Goal: Information Seeking & Learning: Learn about a topic

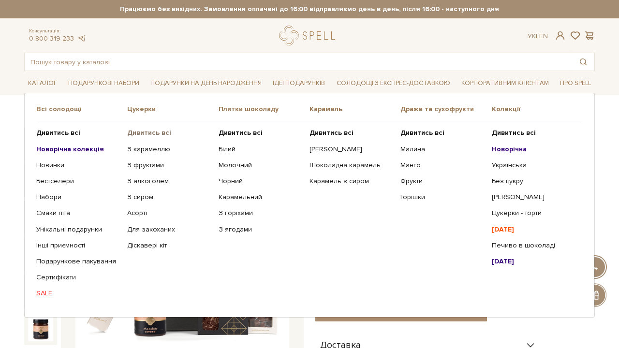
click at [148, 132] on b "Дивитись всі" at bounding box center [149, 133] width 44 height 8
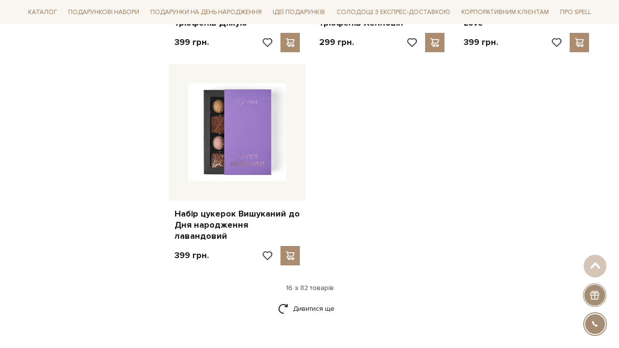
scroll to position [1183, 0]
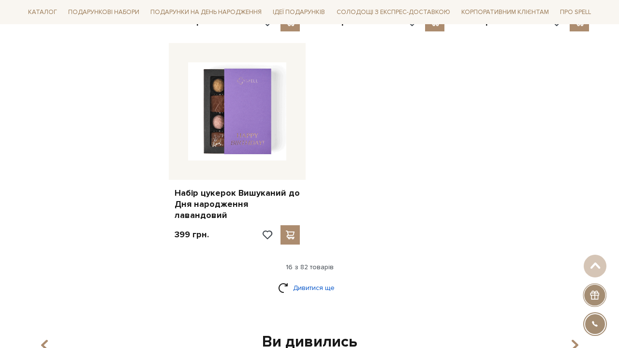
click at [318, 280] on link "Дивитися ще" at bounding box center [309, 288] width 63 height 17
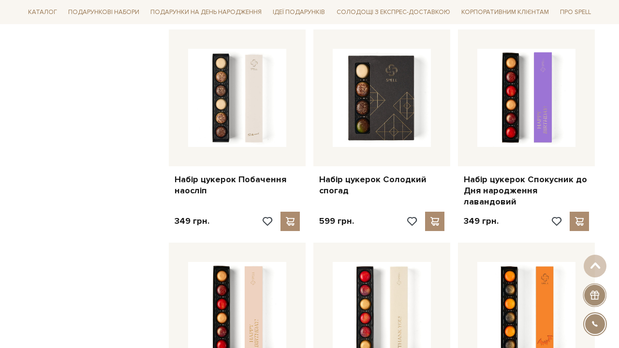
scroll to position [1626, 0]
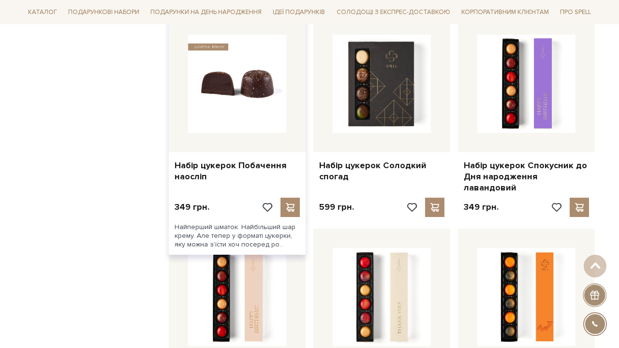
click at [267, 47] on img at bounding box center [237, 84] width 98 height 98
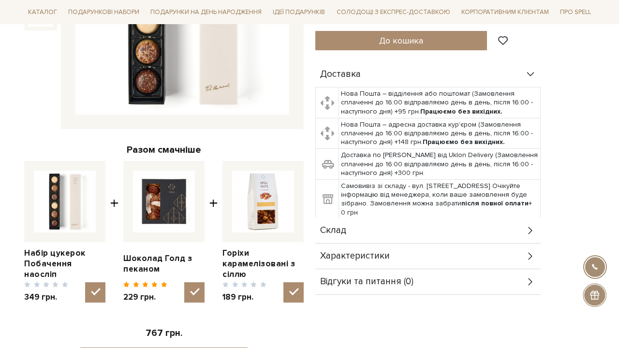
scroll to position [244, 0]
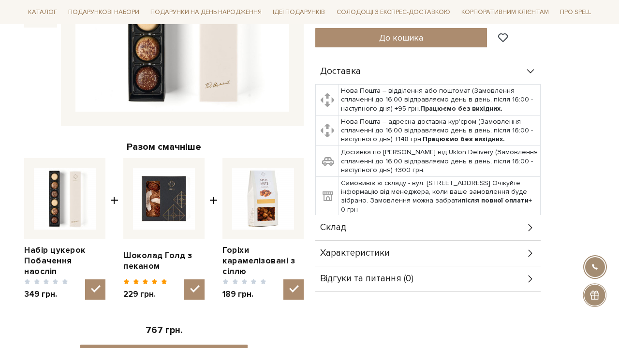
click at [360, 236] on div "Склад" at bounding box center [427, 227] width 225 height 25
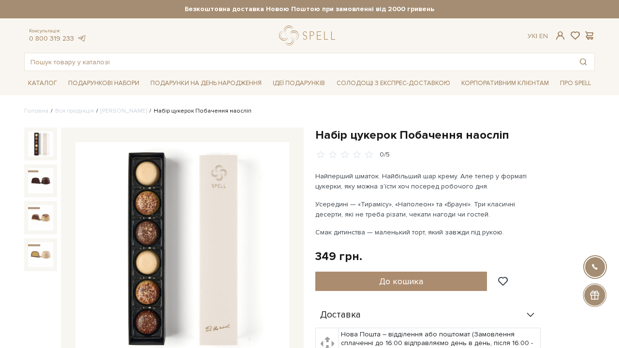
scroll to position [-1, 0]
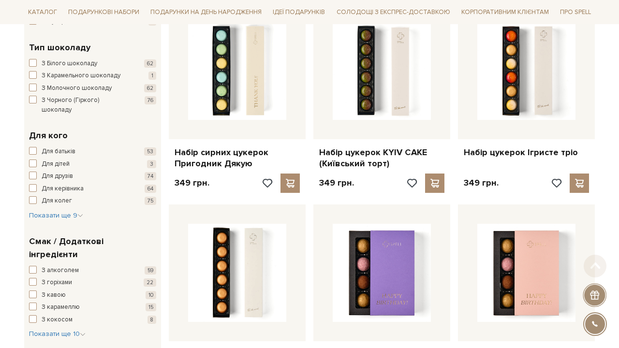
scroll to position [607, 0]
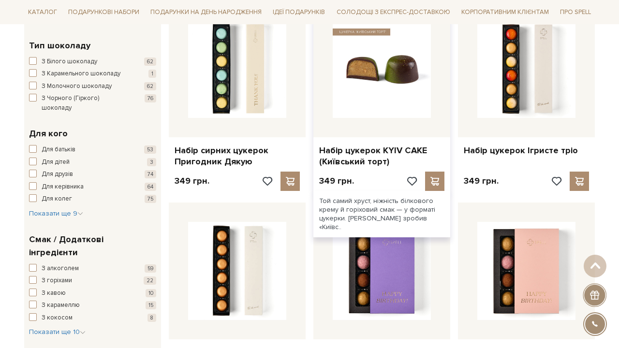
click at [385, 62] on img at bounding box center [382, 69] width 98 height 98
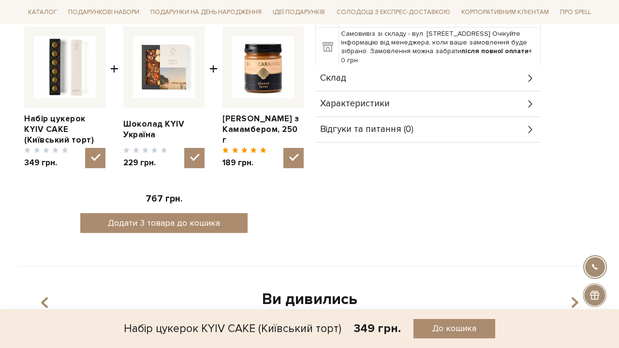
click at [391, 72] on div "Склад" at bounding box center [427, 78] width 225 height 25
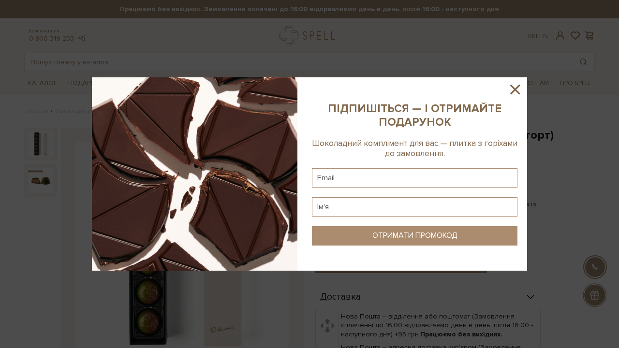
click at [327, 82] on div at bounding box center [309, 174] width 619 height 348
